Goal: Task Accomplishment & Management: Complete application form

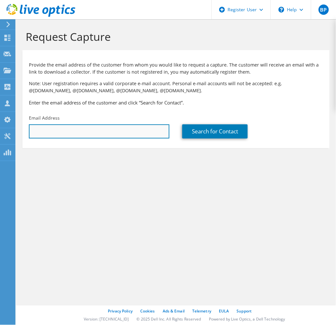
click at [91, 130] on input "text" at bounding box center [99, 131] width 141 height 14
paste input "[PERSON_NAME] <[EMAIL_ADDRESS][DOMAIN_NAME]>"
drag, startPoint x: 64, startPoint y: 132, endPoint x: 8, endPoint y: 135, distance: 55.9
click at [8, 135] on div "BP Dell User Brian Parsons Brian.Parsons1@dell.com Dell My Profile Log Out \n H…" at bounding box center [168, 162] width 336 height 325
click at [112, 132] on input "gwohlert@bbbend.com>" at bounding box center [99, 131] width 141 height 14
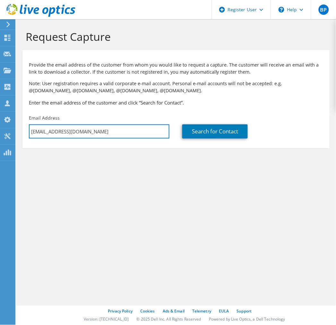
type input "gwohlert@bbbend.com"
click at [139, 166] on section "Request Capture Provide the email address of the customer from whom you would l…" at bounding box center [176, 99] width 320 height 161
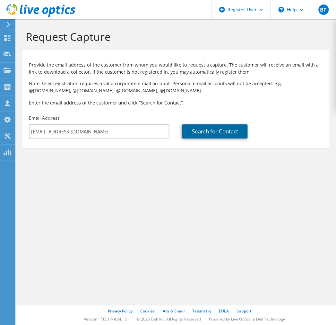
click at [204, 136] on link "Search for Contact" at bounding box center [215, 131] width 66 height 14
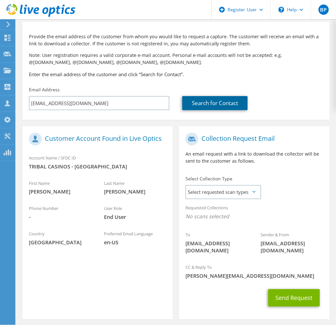
scroll to position [56, 0]
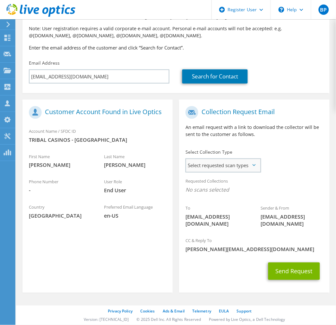
click at [220, 167] on span "Select requested scan types" at bounding box center [223, 165] width 74 height 13
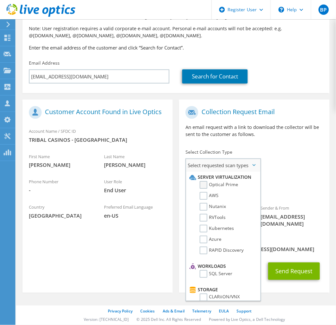
click at [205, 189] on label "Optical Prime" at bounding box center [219, 185] width 39 height 8
click at [0, 0] on input "Optical Prime" at bounding box center [0, 0] width 0 height 0
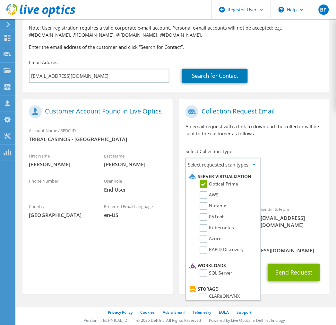
click at [303, 187] on span "Optical Prime" at bounding box center [254, 191] width 137 height 11
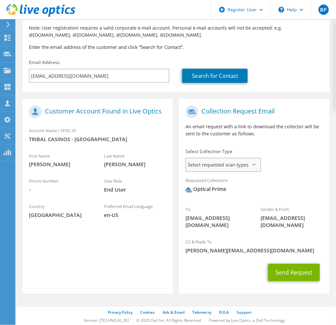
click at [242, 164] on span "Select requested scan types" at bounding box center [223, 164] width 74 height 13
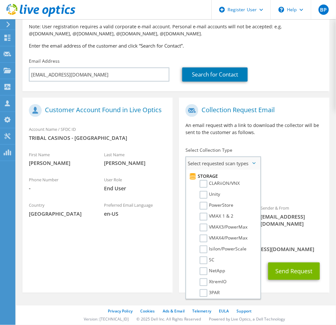
scroll to position [73, 0]
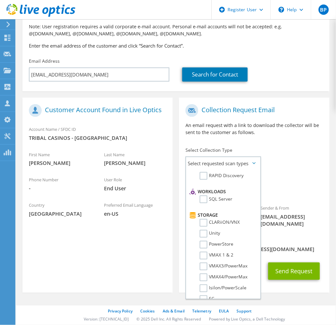
click at [284, 173] on div "Requested Collections No scans selected Optical Prime" at bounding box center [254, 185] width 150 height 26
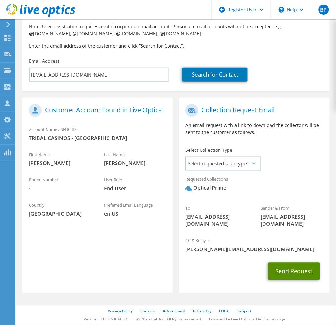
click at [285, 271] on button "Send Request" at bounding box center [294, 270] width 52 height 17
